Goal: Task Accomplishment & Management: Manage account settings

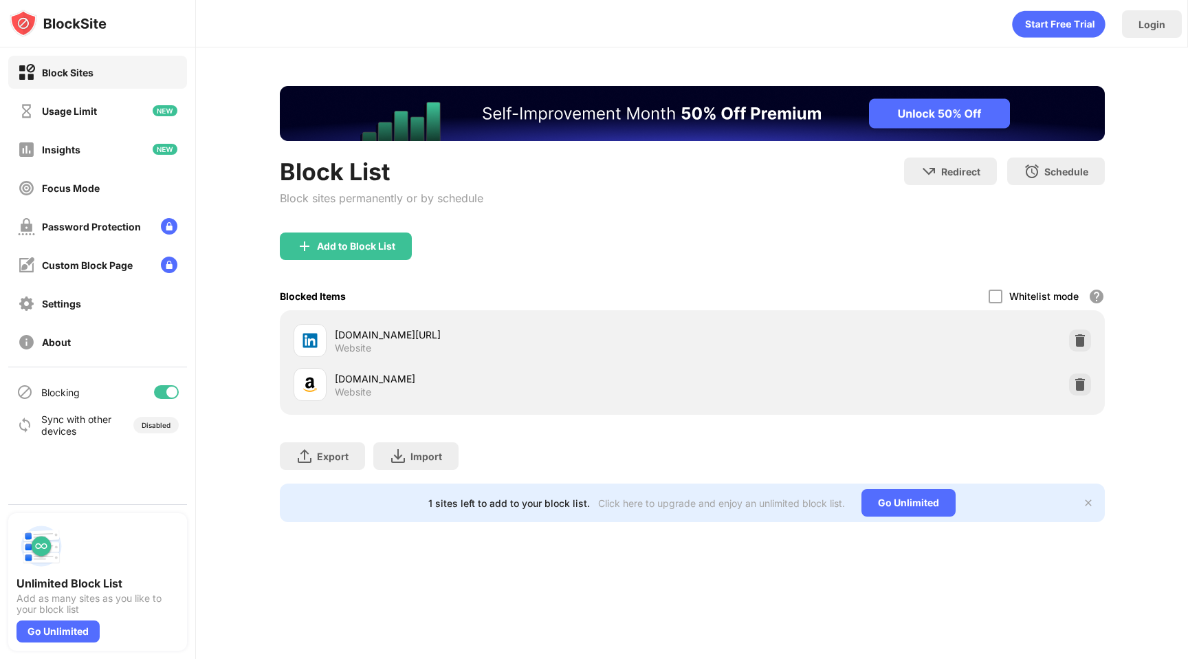
drag, startPoint x: 153, startPoint y: 420, endPoint x: 157, endPoint y: 412, distance: 8.3
click at [153, 421] on div "Disabled" at bounding box center [156, 425] width 29 height 8
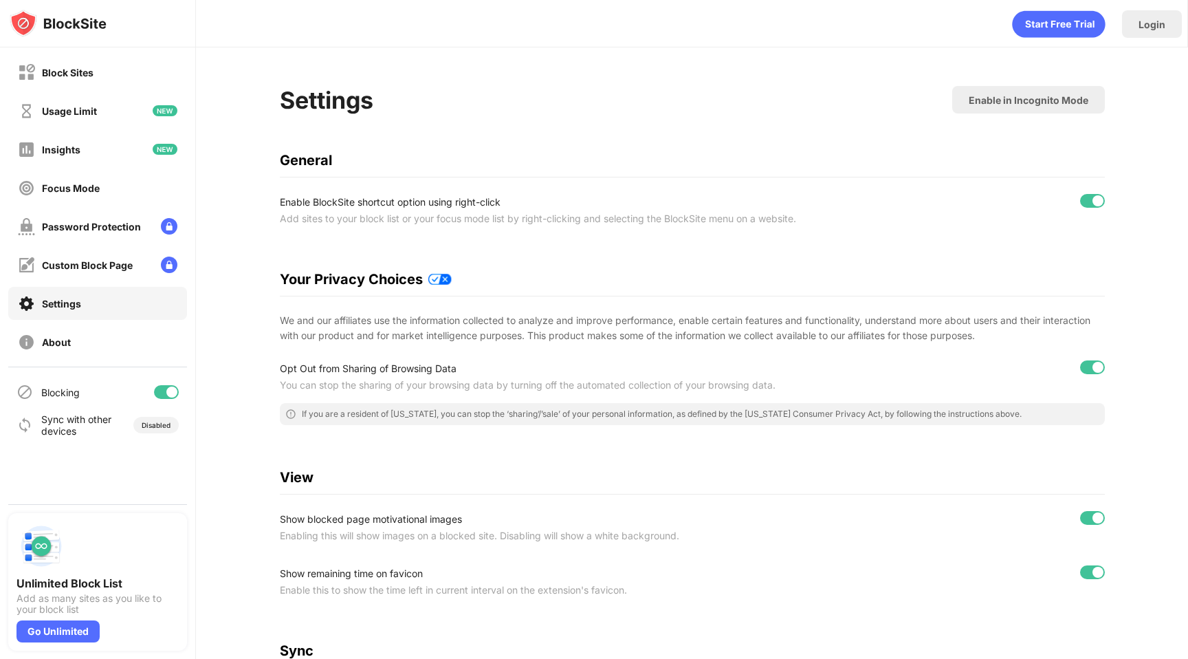
click at [176, 379] on div "Blocking" at bounding box center [97, 391] width 179 height 33
click at [177, 401] on div "Blocking" at bounding box center [97, 391] width 179 height 33
click at [170, 393] on div at bounding box center [171, 391] width 11 height 11
click at [443, 121] on div "Settings Enable in Incognito Mode General Enable BlockSite shortcut option usin…" at bounding box center [692, 509] width 825 height 847
click at [78, 67] on div "Block Sites" at bounding box center [68, 73] width 52 height 12
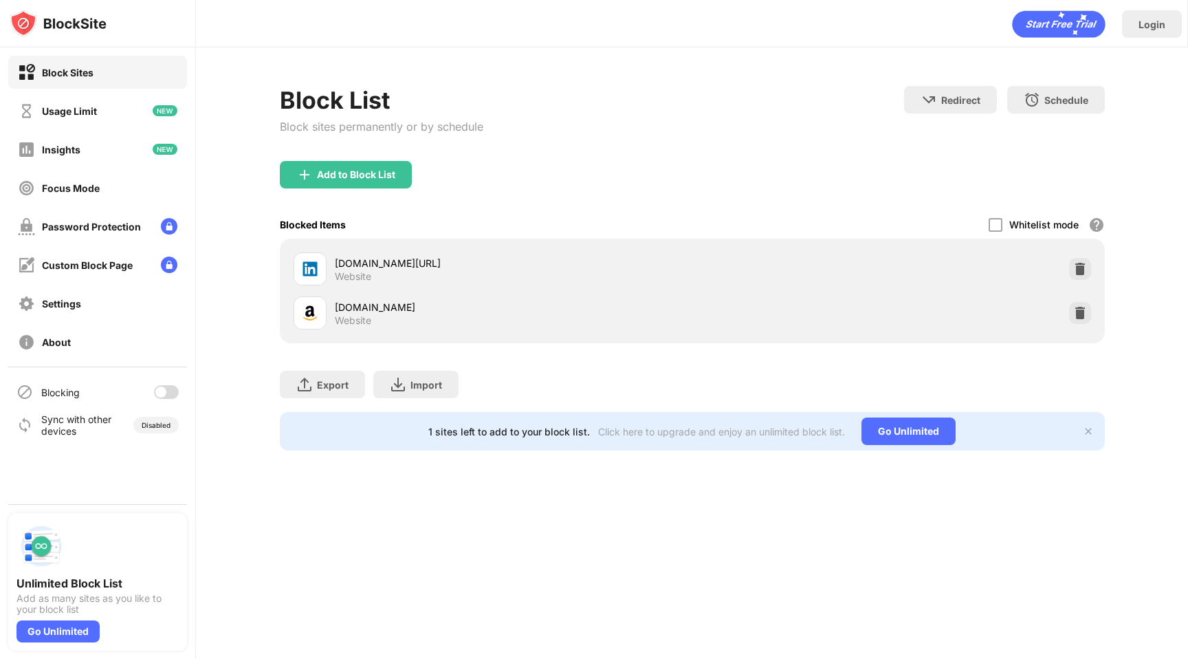
click at [164, 407] on div "Blocking" at bounding box center [97, 391] width 179 height 33
drag, startPoint x: 171, startPoint y: 386, endPoint x: 181, endPoint y: 377, distance: 13.6
click at [171, 386] on div at bounding box center [166, 392] width 25 height 14
click at [247, 293] on div "Block List Block sites permanently or by schedule Redirect Choose a site to be …" at bounding box center [692, 267] width 992 height 441
